Goal: Task Accomplishment & Management: Manage account settings

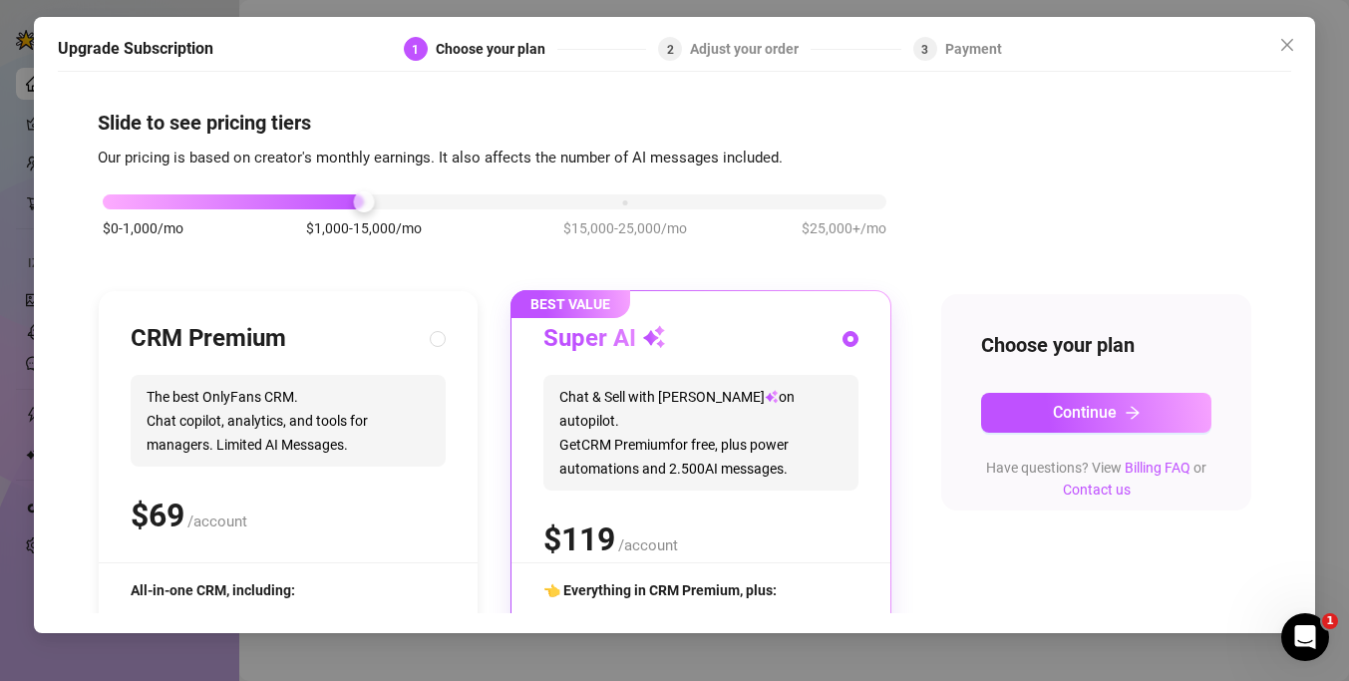
click at [111, 202] on div "$0-1,000/mo $1,000-15,000/mo $15,000-25,000/mo $25,000+/mo" at bounding box center [495, 196] width 784 height 12
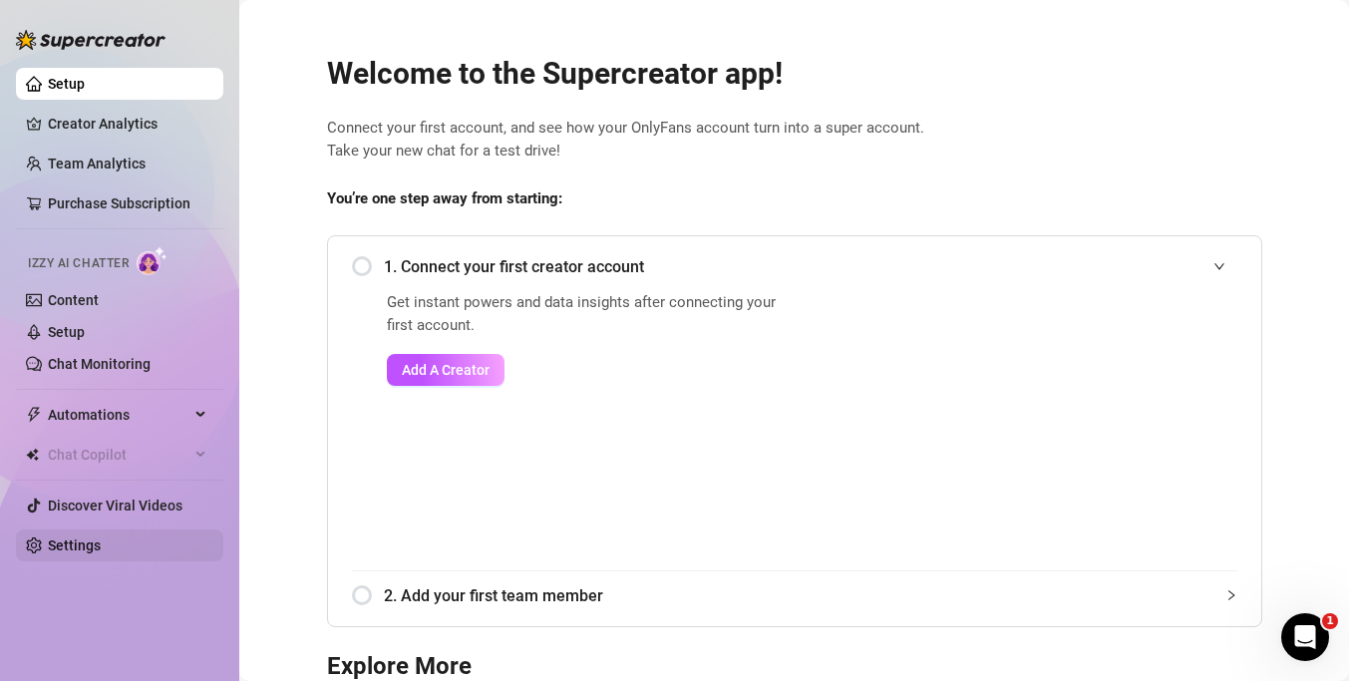
click at [90, 537] on link "Settings" at bounding box center [74, 545] width 53 height 16
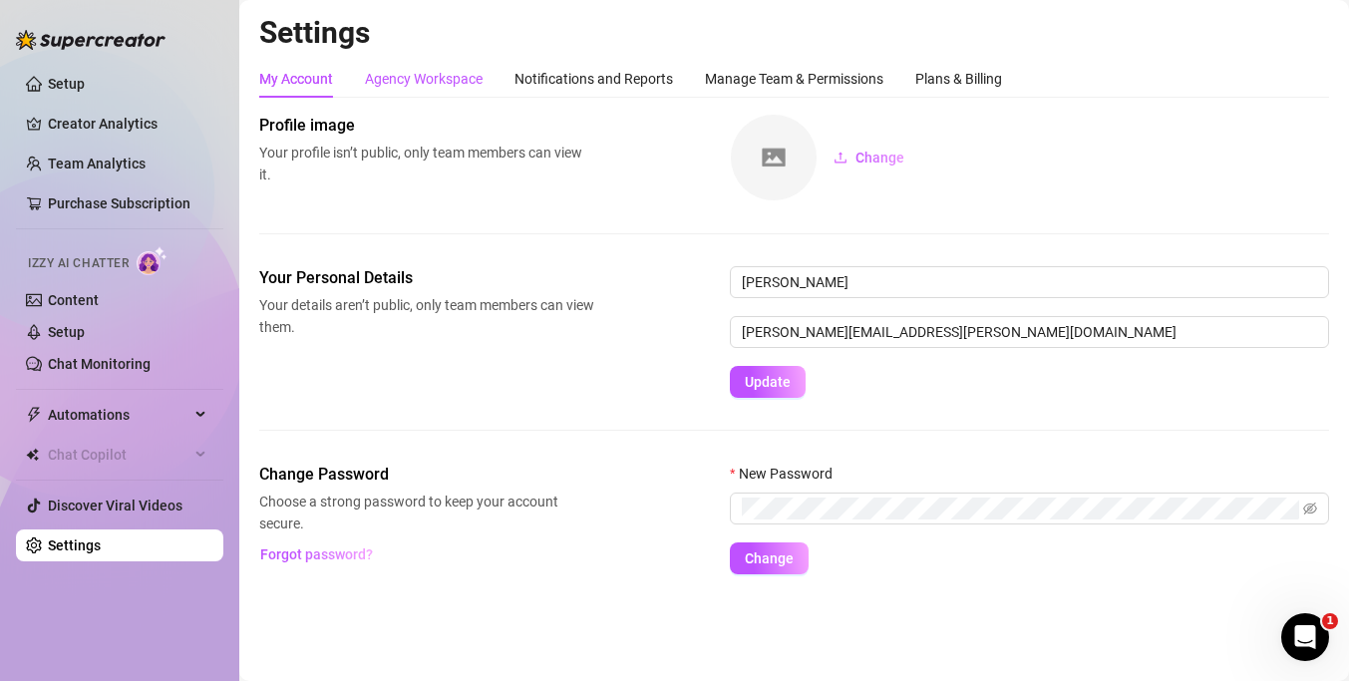
click at [458, 71] on div "Agency Workspace" at bounding box center [424, 79] width 118 height 22
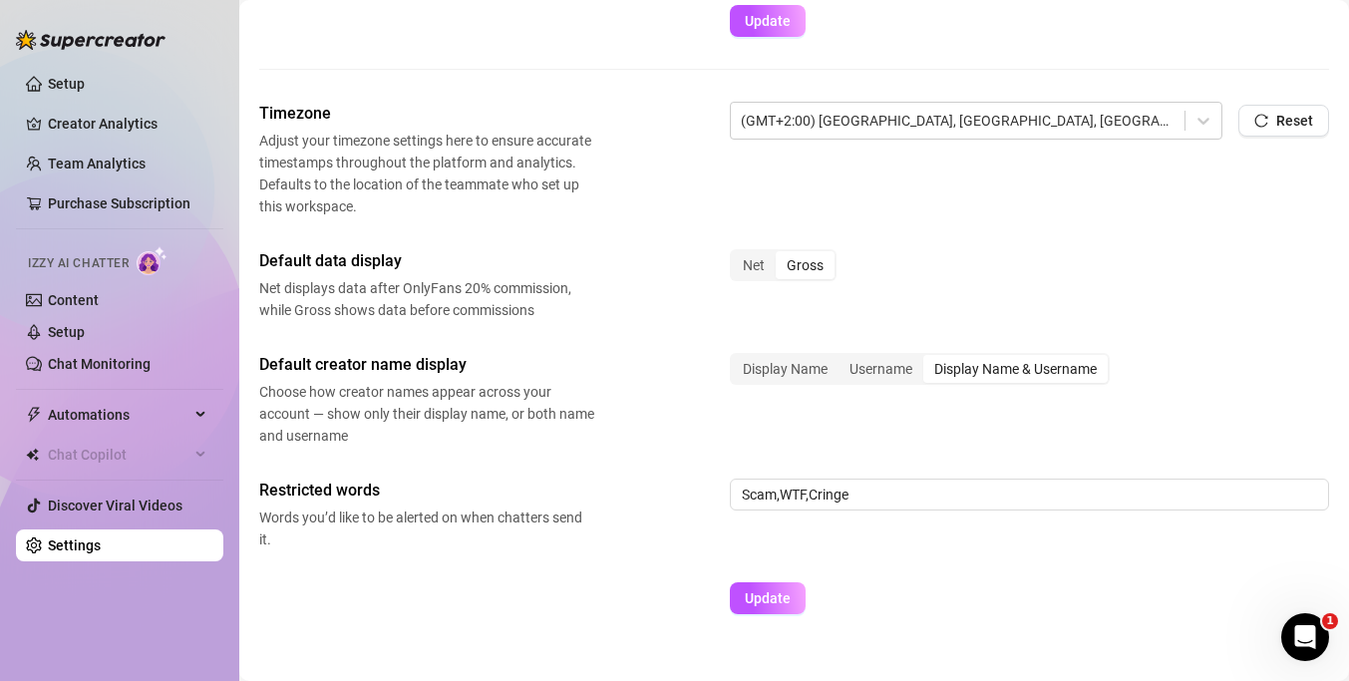
scroll to position [754, 0]
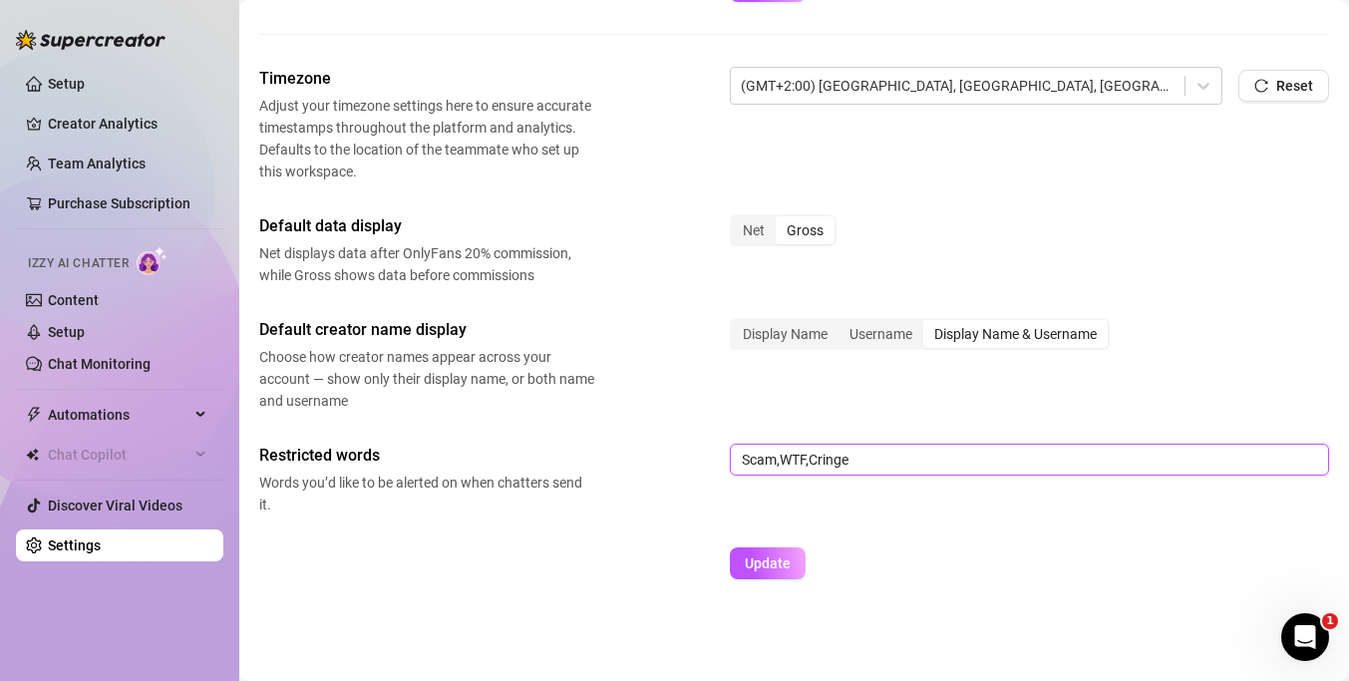
click at [882, 470] on input "Scam,WTF,Cringe" at bounding box center [1029, 460] width 599 height 32
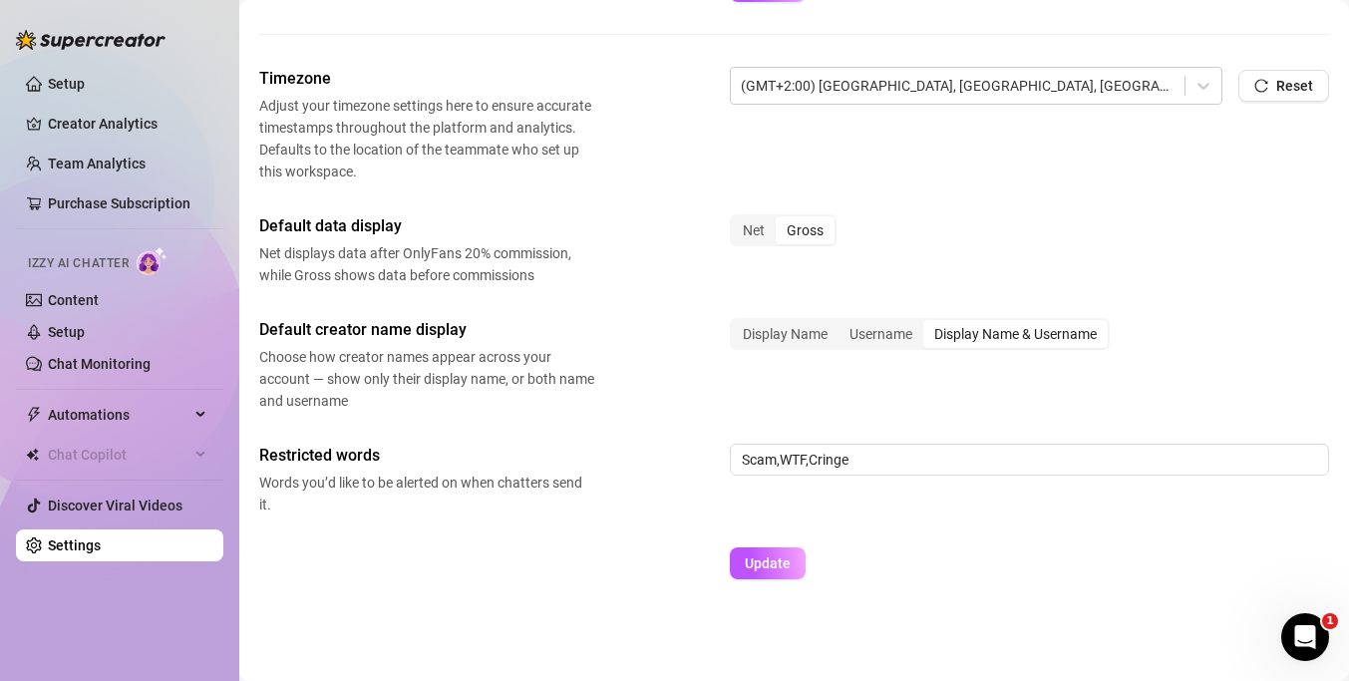
click at [868, 393] on div "Default creator name display Choose how creator names appear across your accoun…" at bounding box center [794, 365] width 1070 height 94
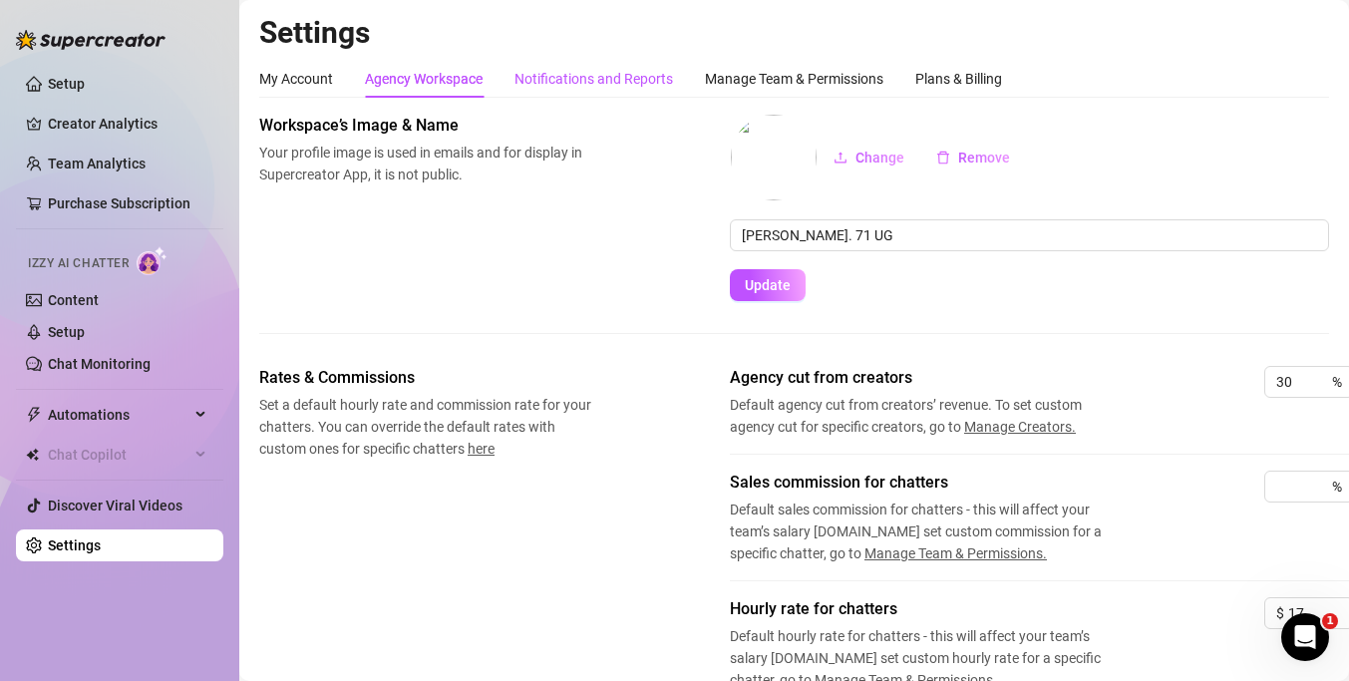
click at [581, 83] on div "Notifications and Reports" at bounding box center [594, 79] width 159 height 22
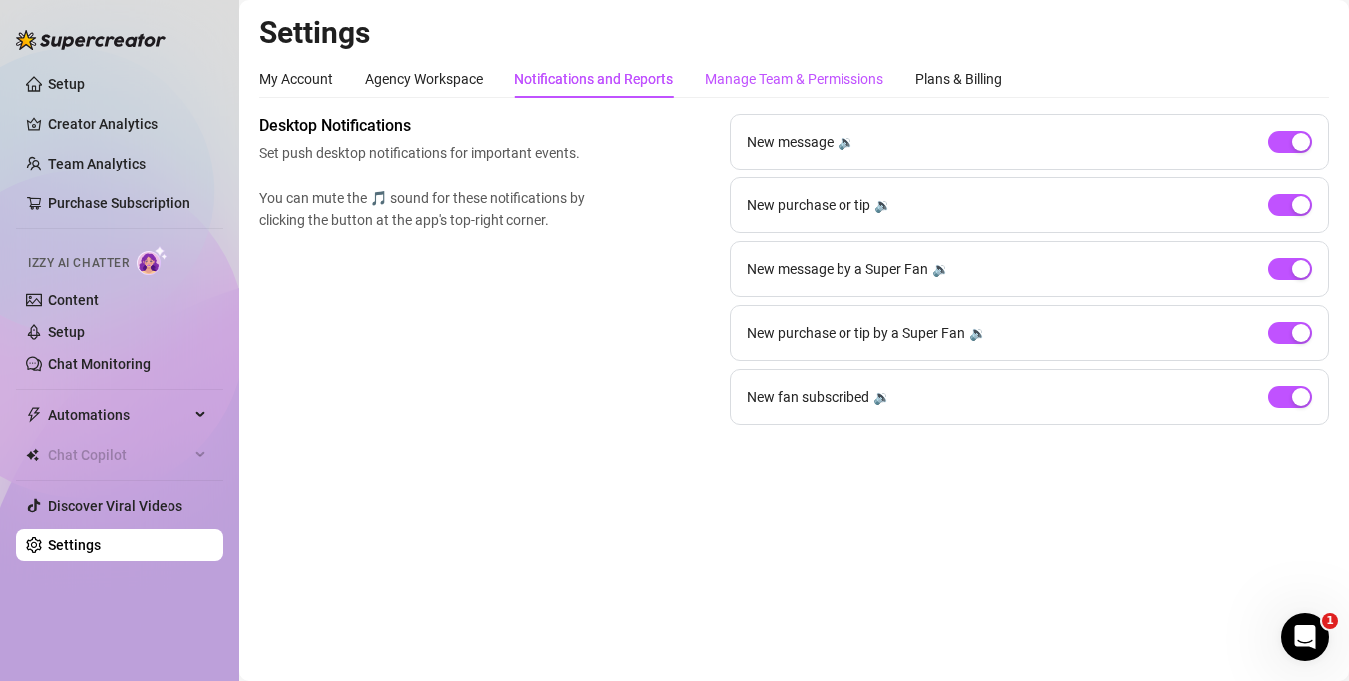
click at [786, 75] on div "Manage Team & Permissions" at bounding box center [794, 79] width 178 height 22
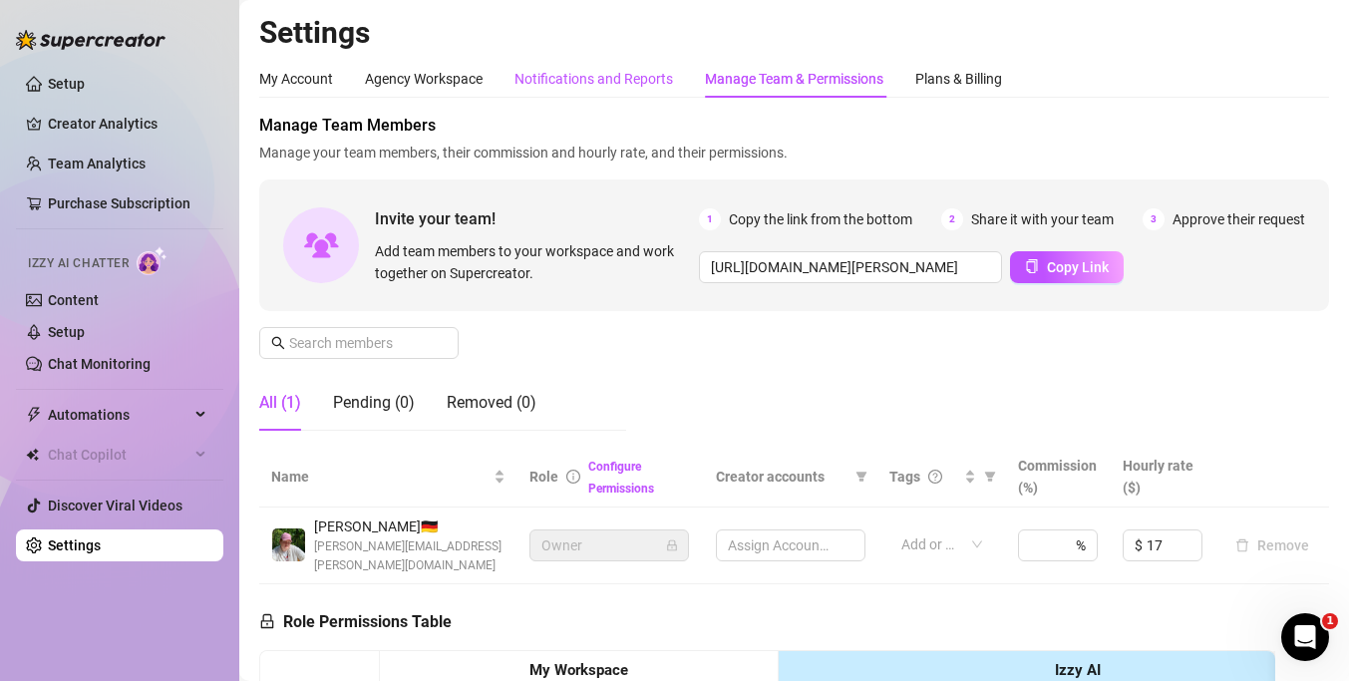
click at [563, 86] on div "Notifications and Reports" at bounding box center [594, 79] width 159 height 22
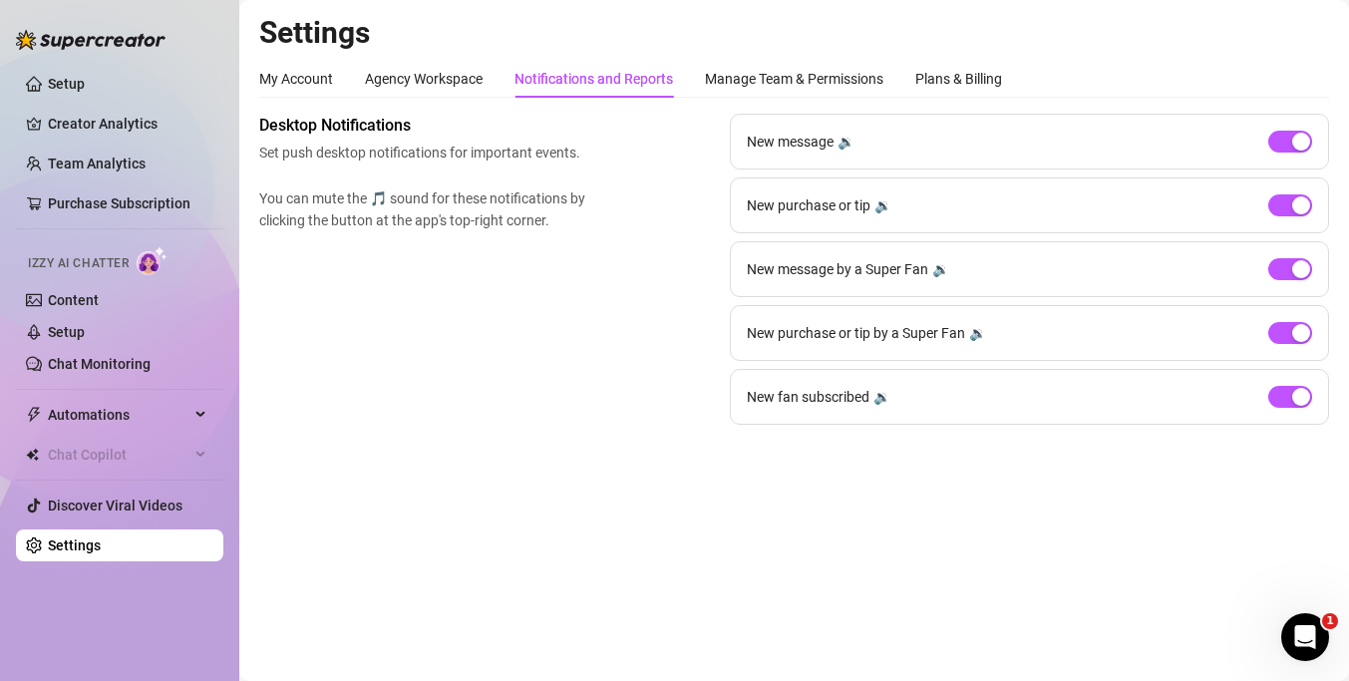
click at [847, 141] on div "🔉" at bounding box center [846, 142] width 17 height 22
click at [879, 206] on div "🔉" at bounding box center [882, 205] width 17 height 22
click at [938, 266] on div "🔉" at bounding box center [940, 269] width 17 height 22
click at [977, 332] on div "🔉" at bounding box center [977, 333] width 17 height 22
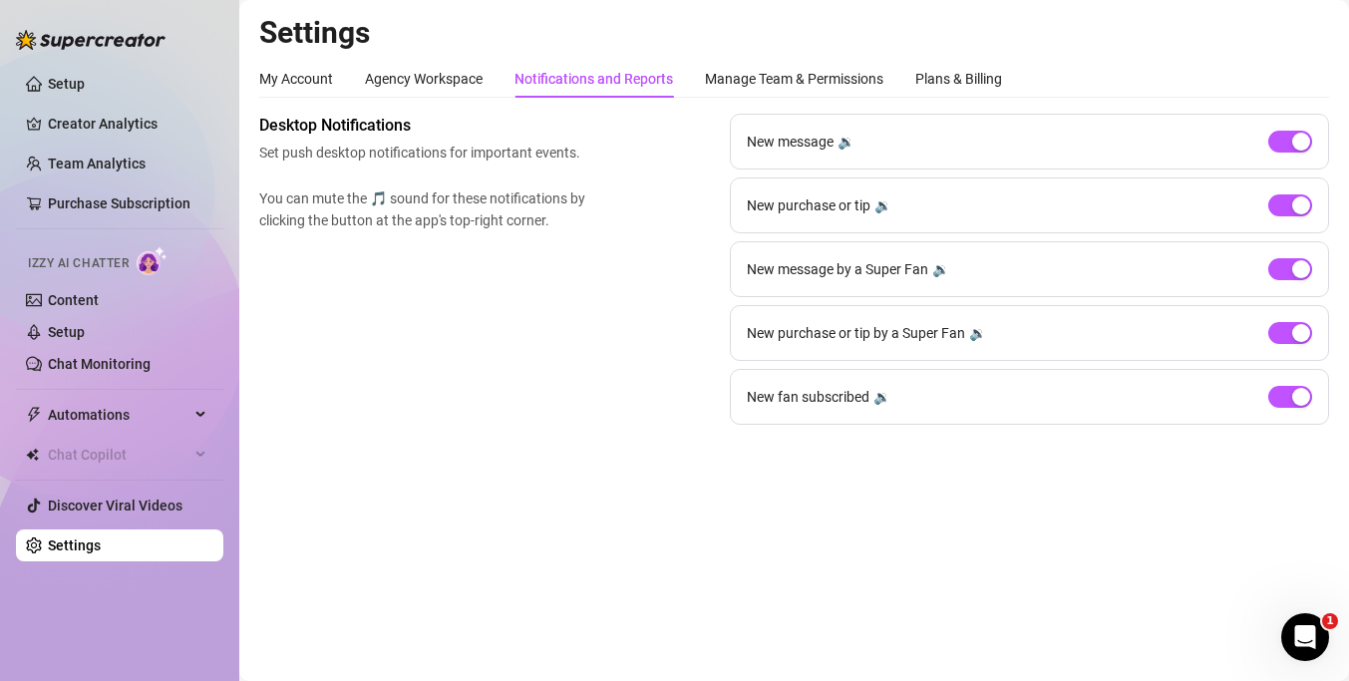
click at [878, 399] on div "🔉" at bounding box center [881, 397] width 17 height 22
click at [956, 86] on div "Plans & Billing" at bounding box center [958, 79] width 87 height 22
